Goal: Book appointment/travel/reservation

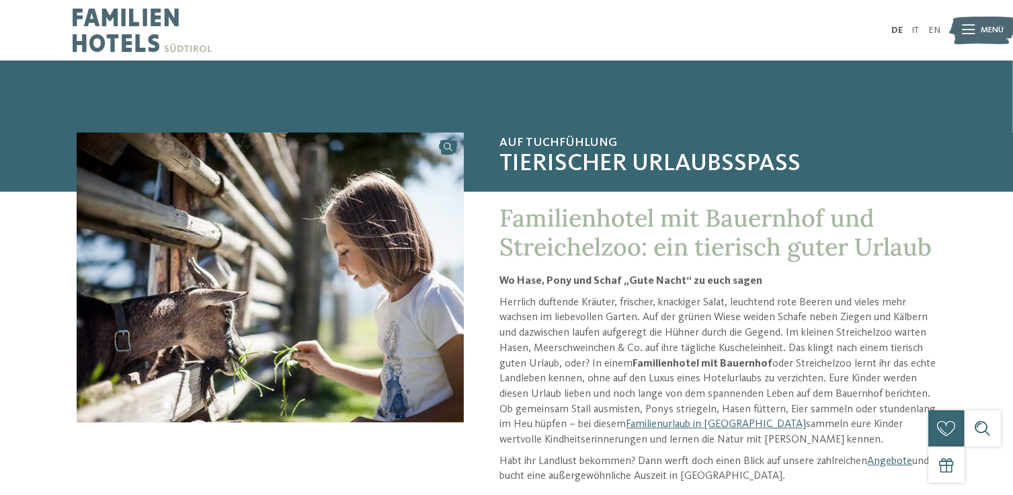
click at [967, 29] on icon at bounding box center [968, 30] width 13 height 9
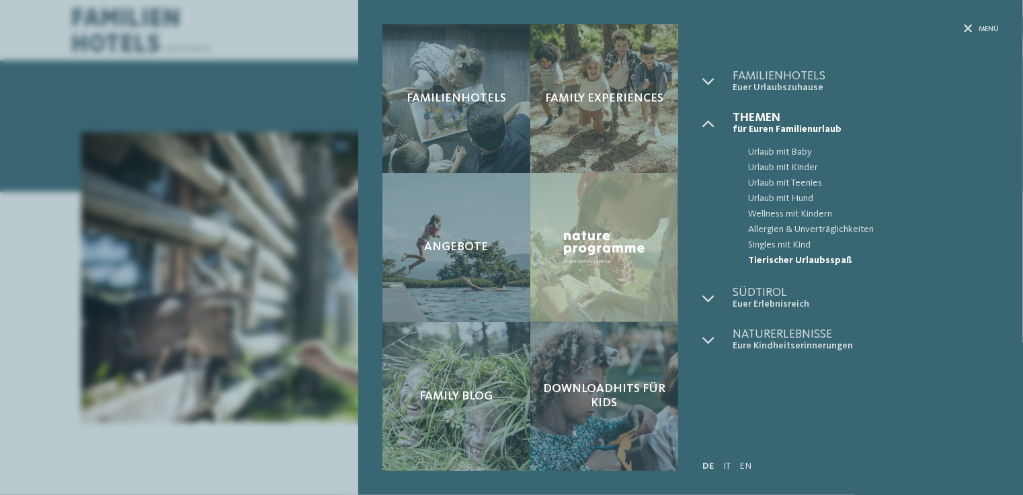
click at [106, 222] on div "Familienhotels Family Experiences Angebote" at bounding box center [511, 247] width 1023 height 495
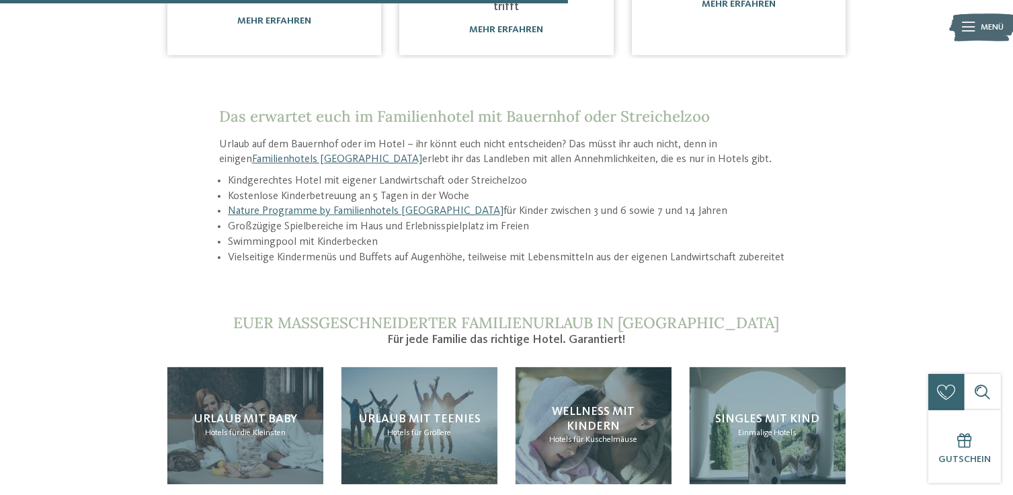
scroll to position [1036, 0]
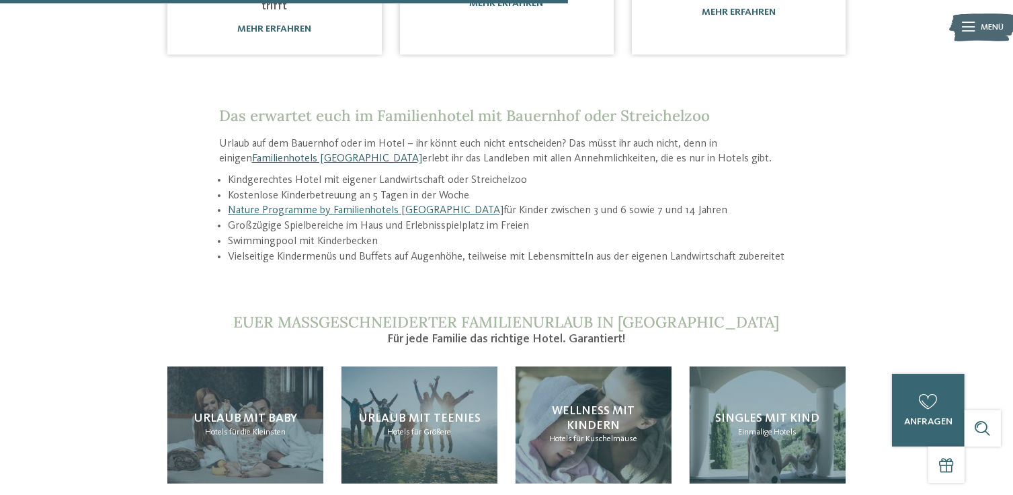
click at [264, 163] on link "Familienhotels [GEOGRAPHIC_DATA]" at bounding box center [337, 158] width 170 height 11
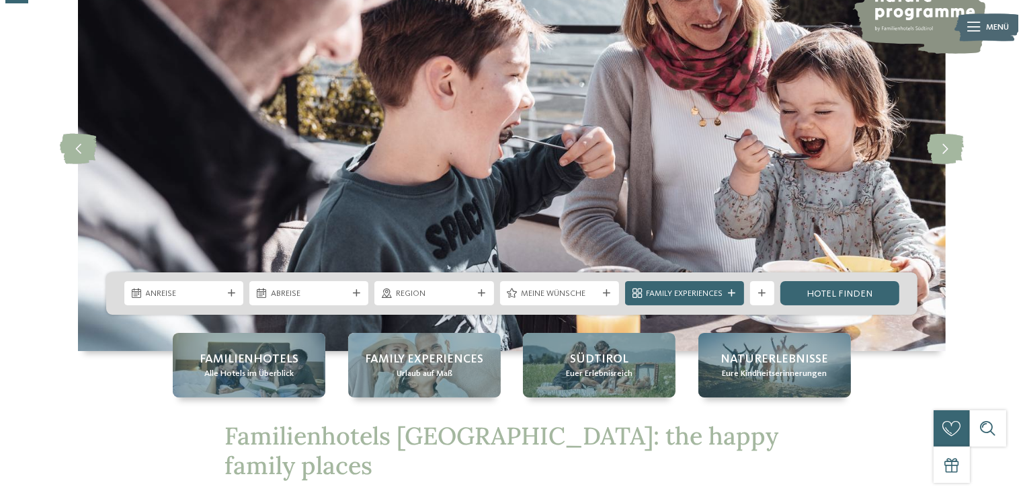
scroll to position [118, 0]
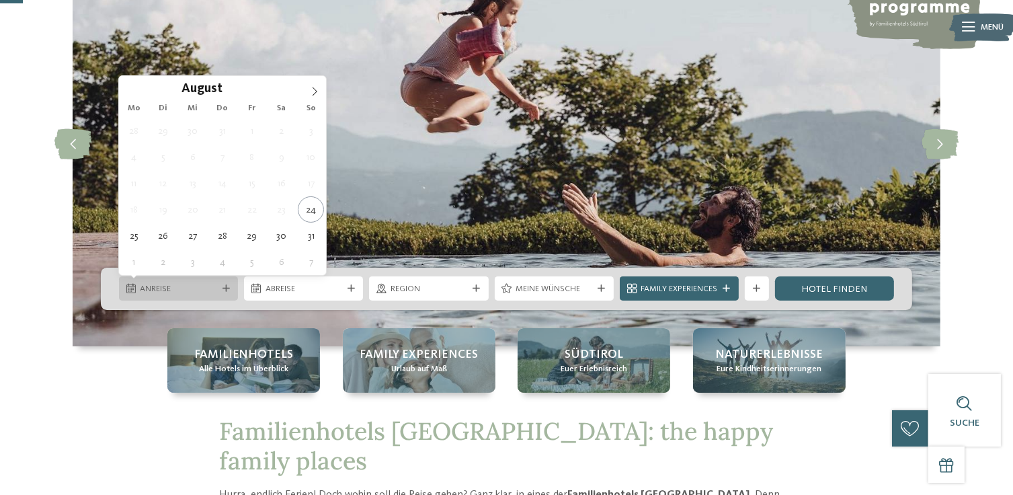
click at [200, 294] on span "Anreise" at bounding box center [178, 289] width 77 height 12
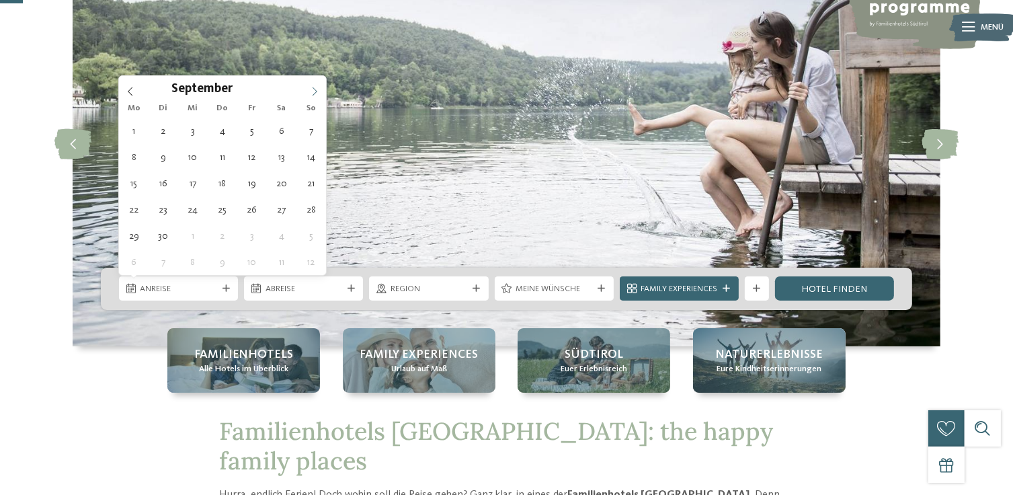
click at [310, 93] on icon at bounding box center [314, 91] width 9 height 9
type div "12.10.2025"
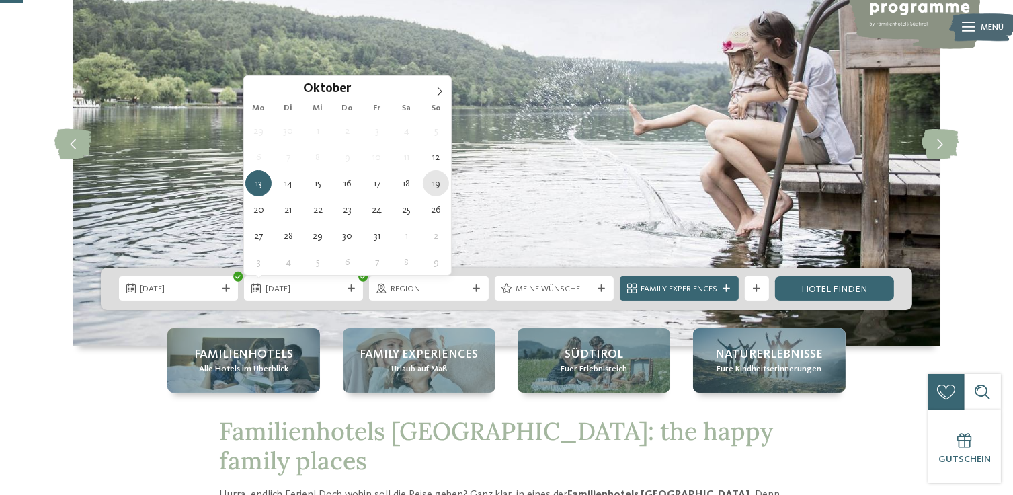
type div "19.10.2025"
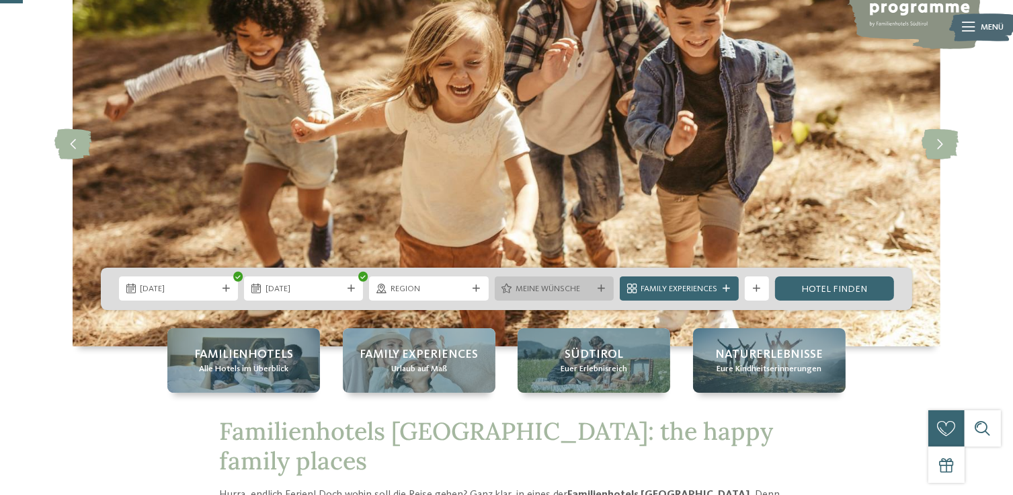
click at [540, 292] on span "Meine Wünsche" at bounding box center [553, 289] width 77 height 12
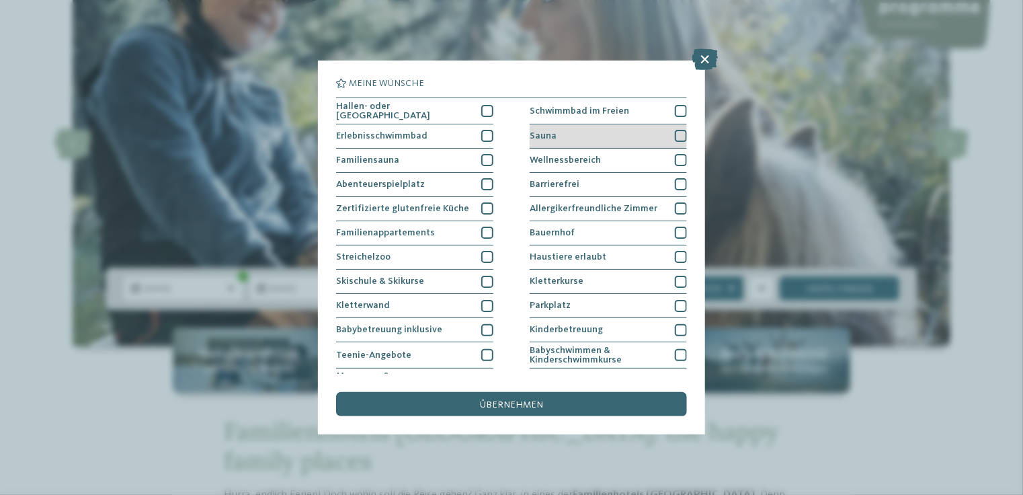
click at [675, 131] on div at bounding box center [681, 136] width 12 height 12
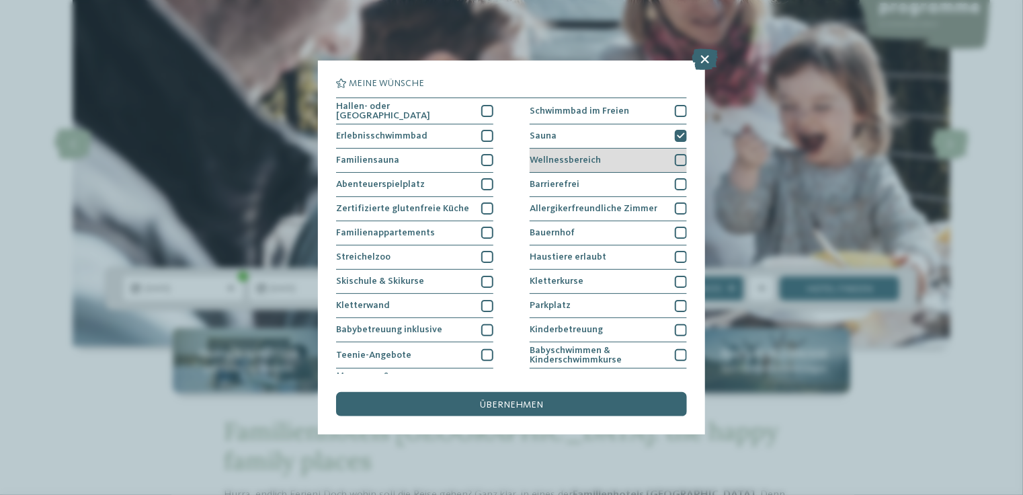
click at [675, 159] on div at bounding box center [681, 160] width 12 height 12
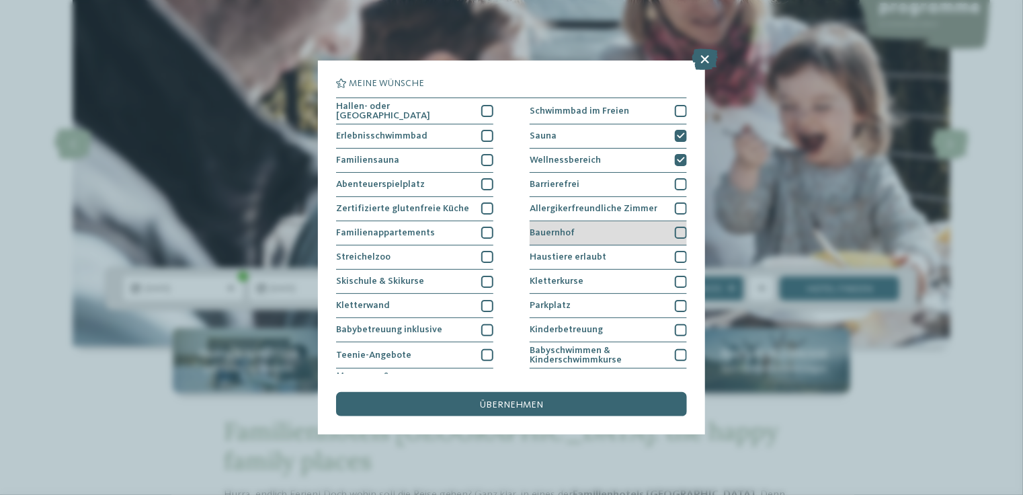
click at [675, 226] on div at bounding box center [681, 232] width 12 height 12
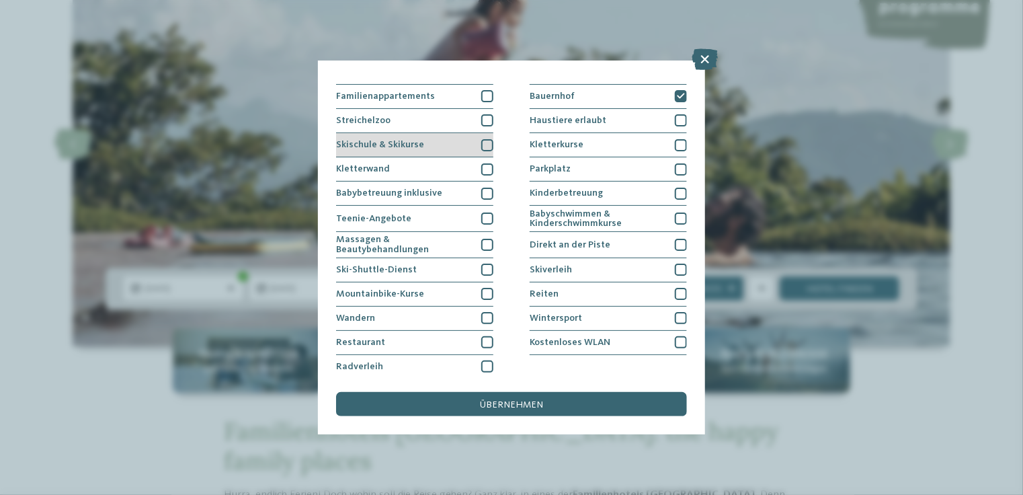
scroll to position [139, 0]
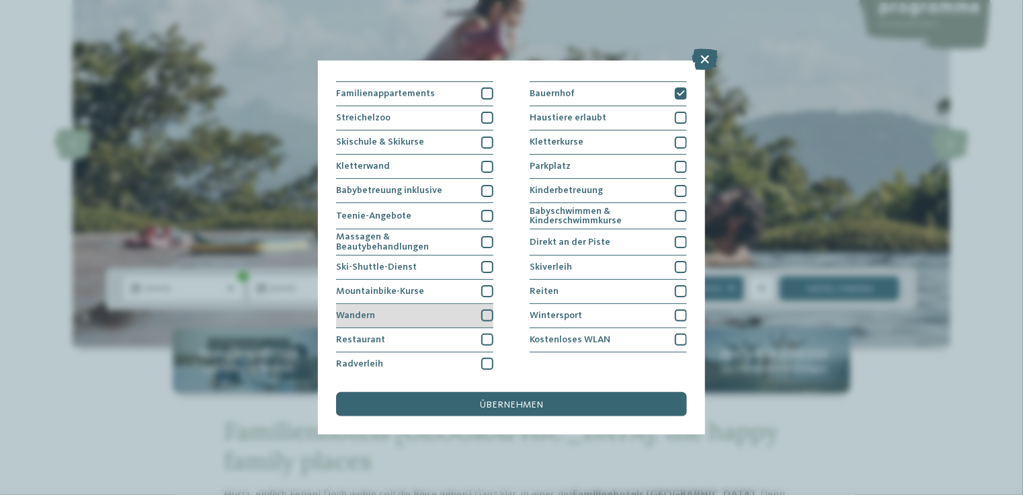
click at [481, 309] on div at bounding box center [487, 315] width 12 height 12
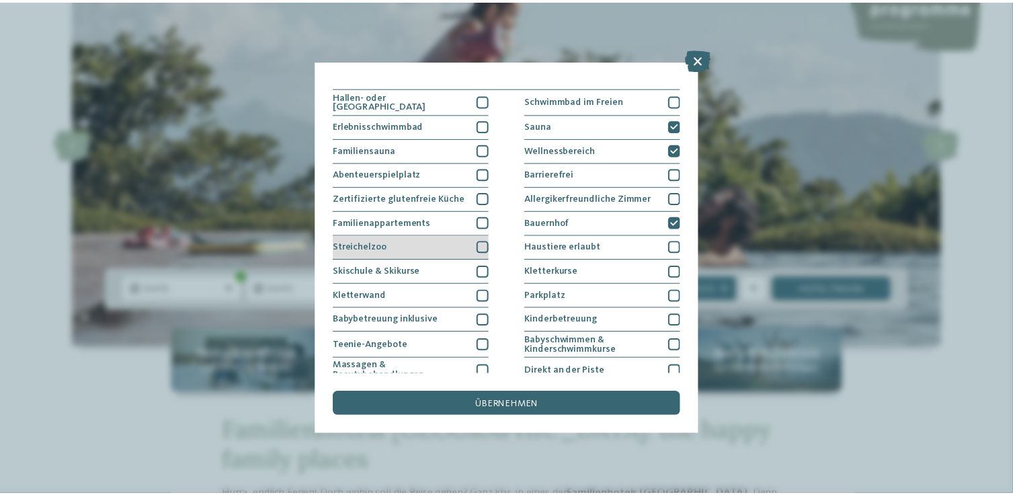
scroll to position [0, 0]
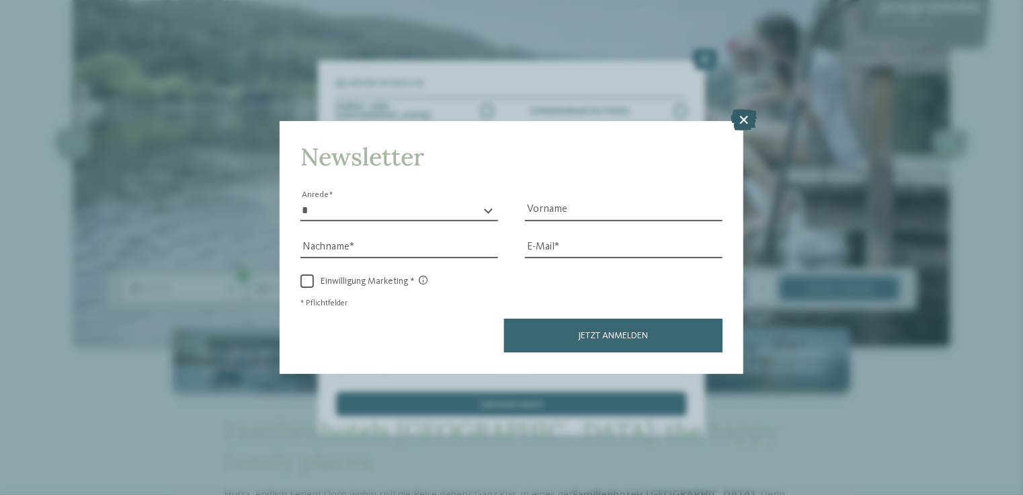
click at [742, 126] on icon at bounding box center [743, 121] width 26 height 22
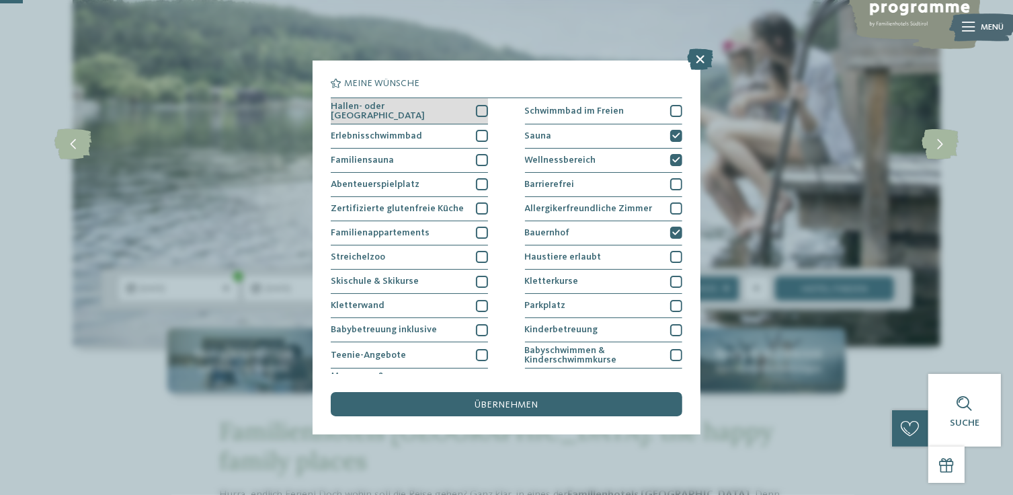
click at [476, 105] on div at bounding box center [482, 111] width 12 height 12
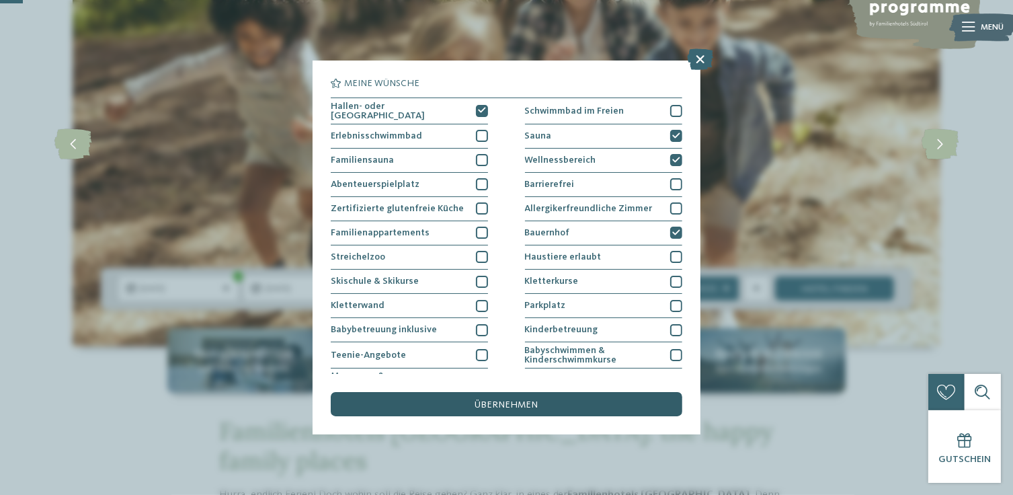
click at [487, 409] on div "übernehmen" at bounding box center [506, 404] width 351 height 24
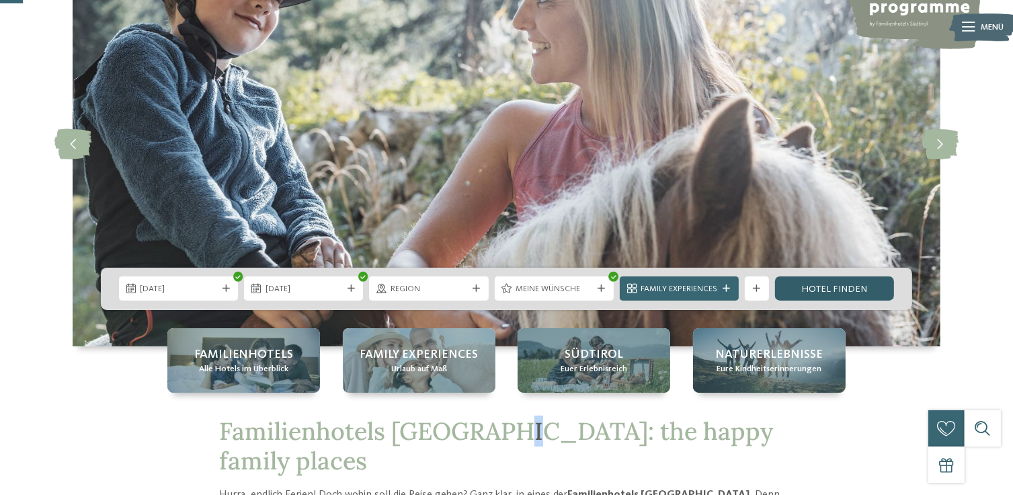
click at [798, 284] on link "Hotel finden" at bounding box center [834, 288] width 119 height 24
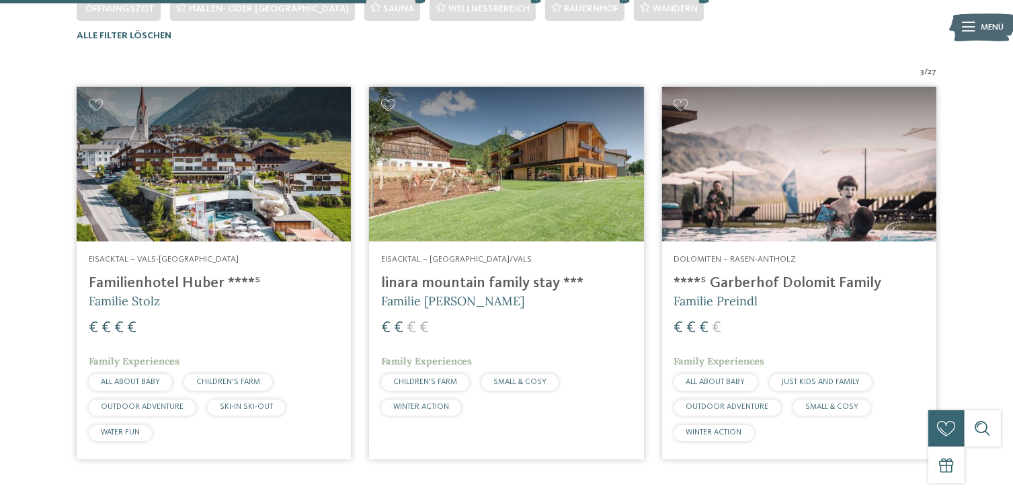
scroll to position [385, 0]
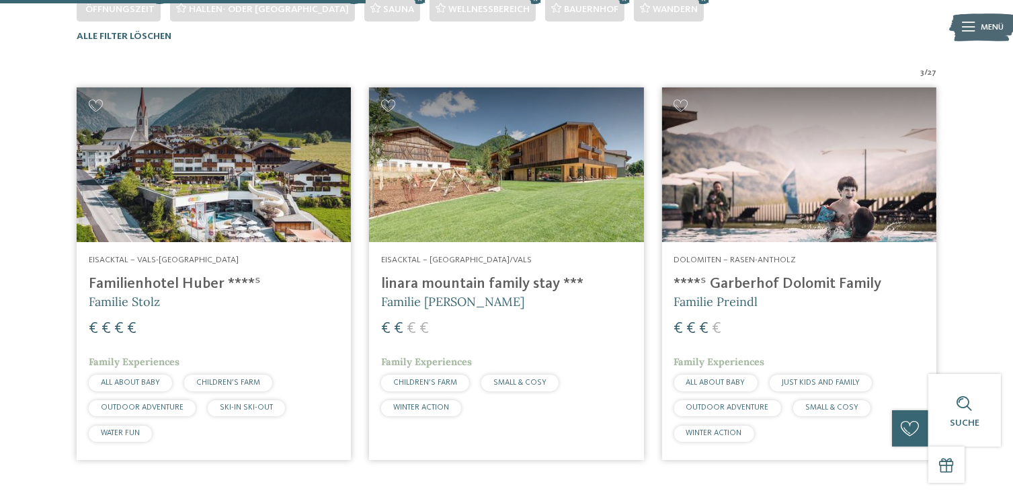
click at [484, 229] on img at bounding box center [506, 164] width 274 height 155
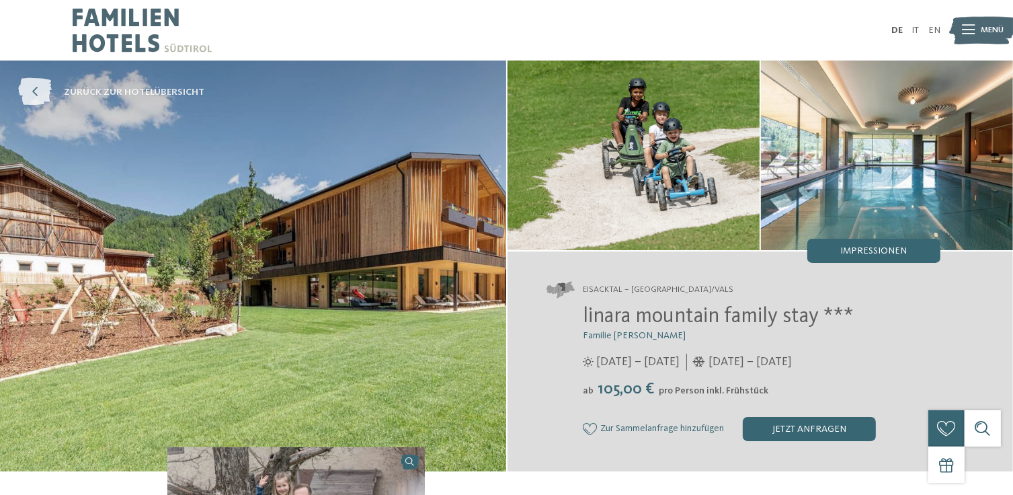
click at [40, 93] on icon at bounding box center [35, 93] width 34 height 28
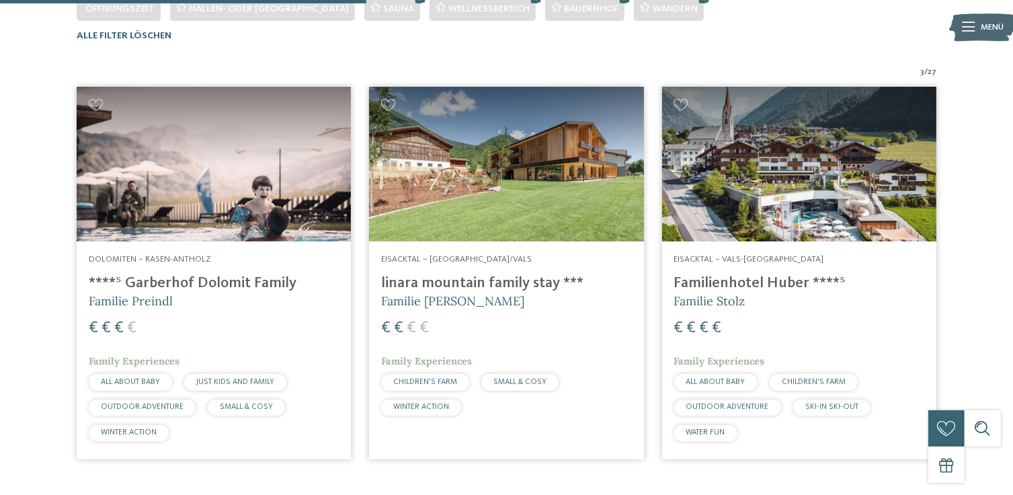
scroll to position [386, 0]
click at [188, 161] on img at bounding box center [214, 163] width 274 height 155
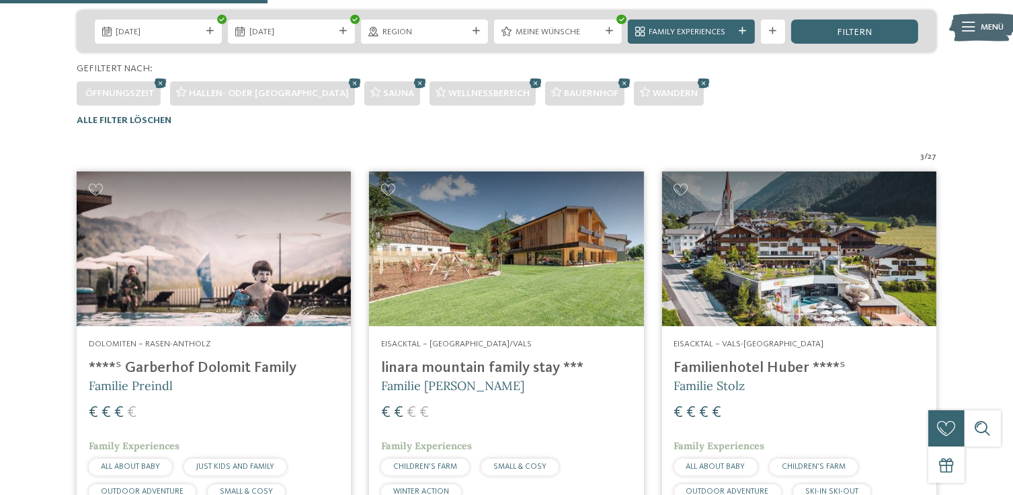
scroll to position [319, 0]
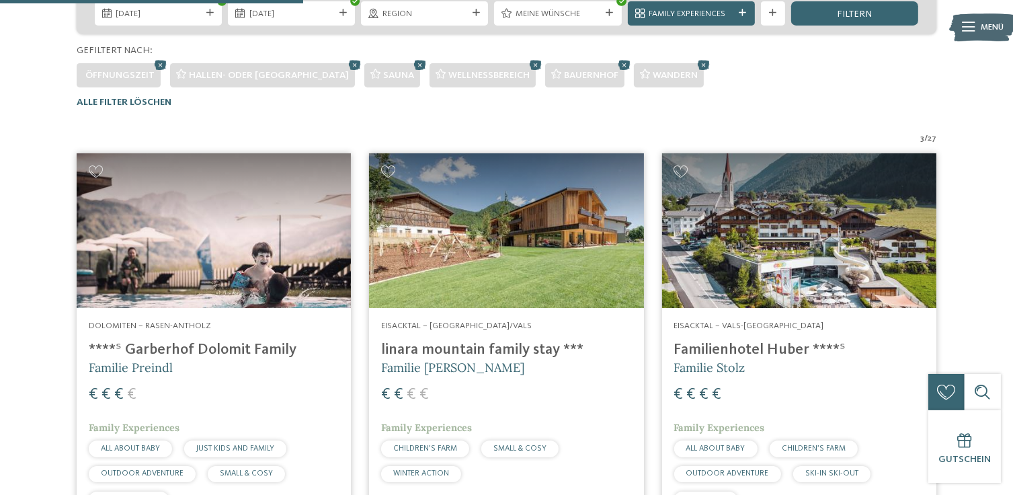
click at [446, 349] on h4 "linara mountain family stay ***" at bounding box center [506, 350] width 250 height 18
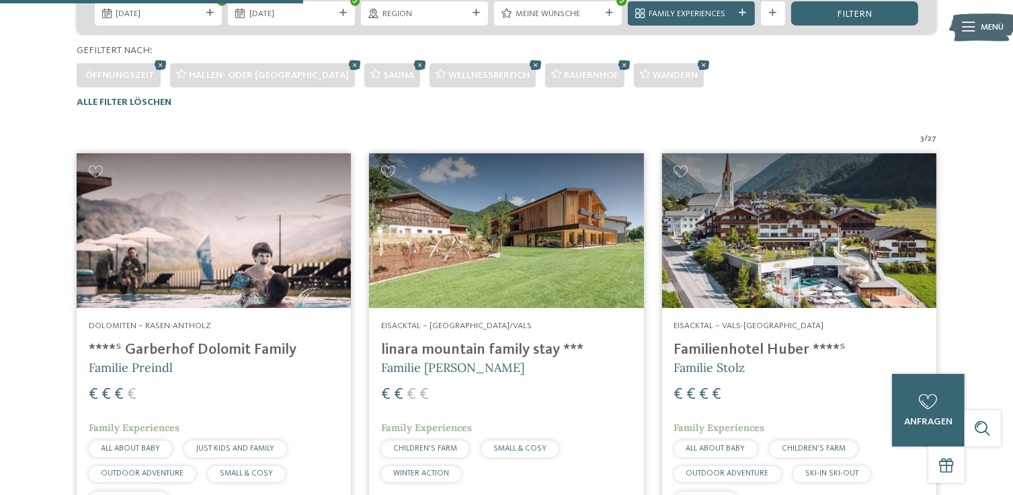
click at [228, 349] on h4 "****ˢ Garberhof Dolomit Family" at bounding box center [214, 350] width 250 height 18
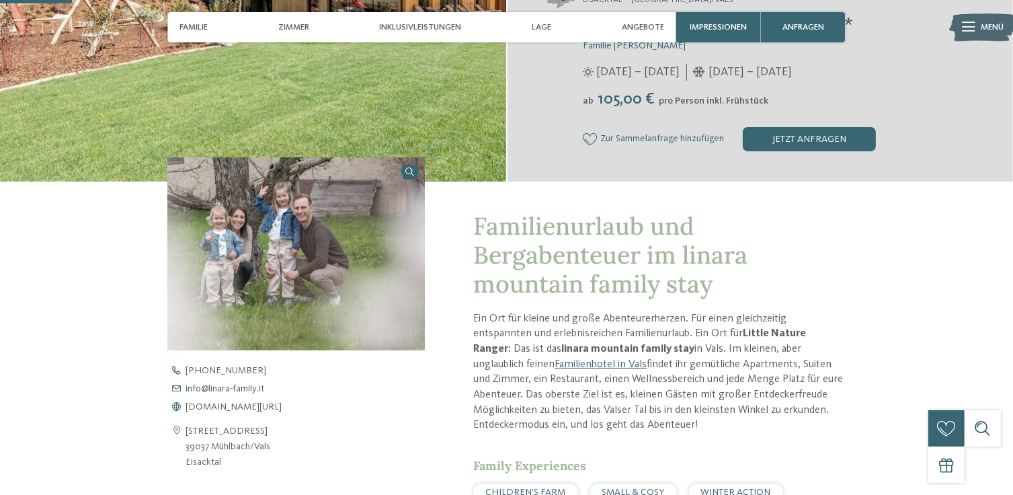
scroll to position [290, 0]
click at [265, 407] on span "[DOMAIN_NAME][URL]" at bounding box center [233, 405] width 96 height 9
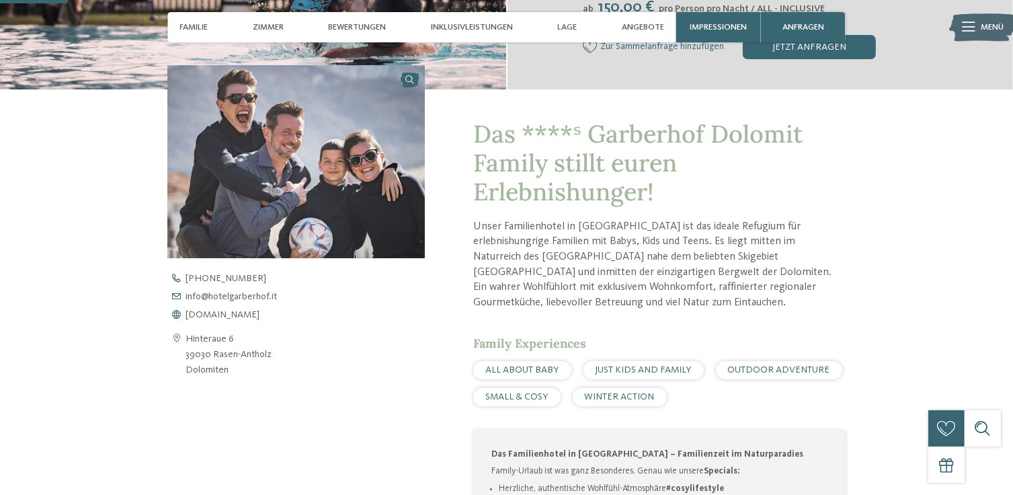
scroll to position [408, 0]
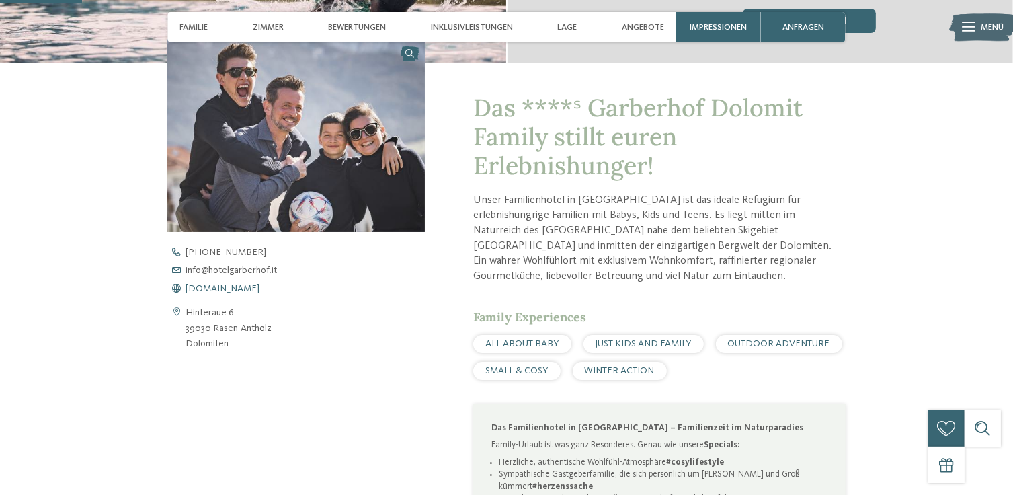
click at [249, 286] on span "www.hotelgarberhof.it" at bounding box center [222, 288] width 74 height 9
